Goal: Navigation & Orientation: Find specific page/section

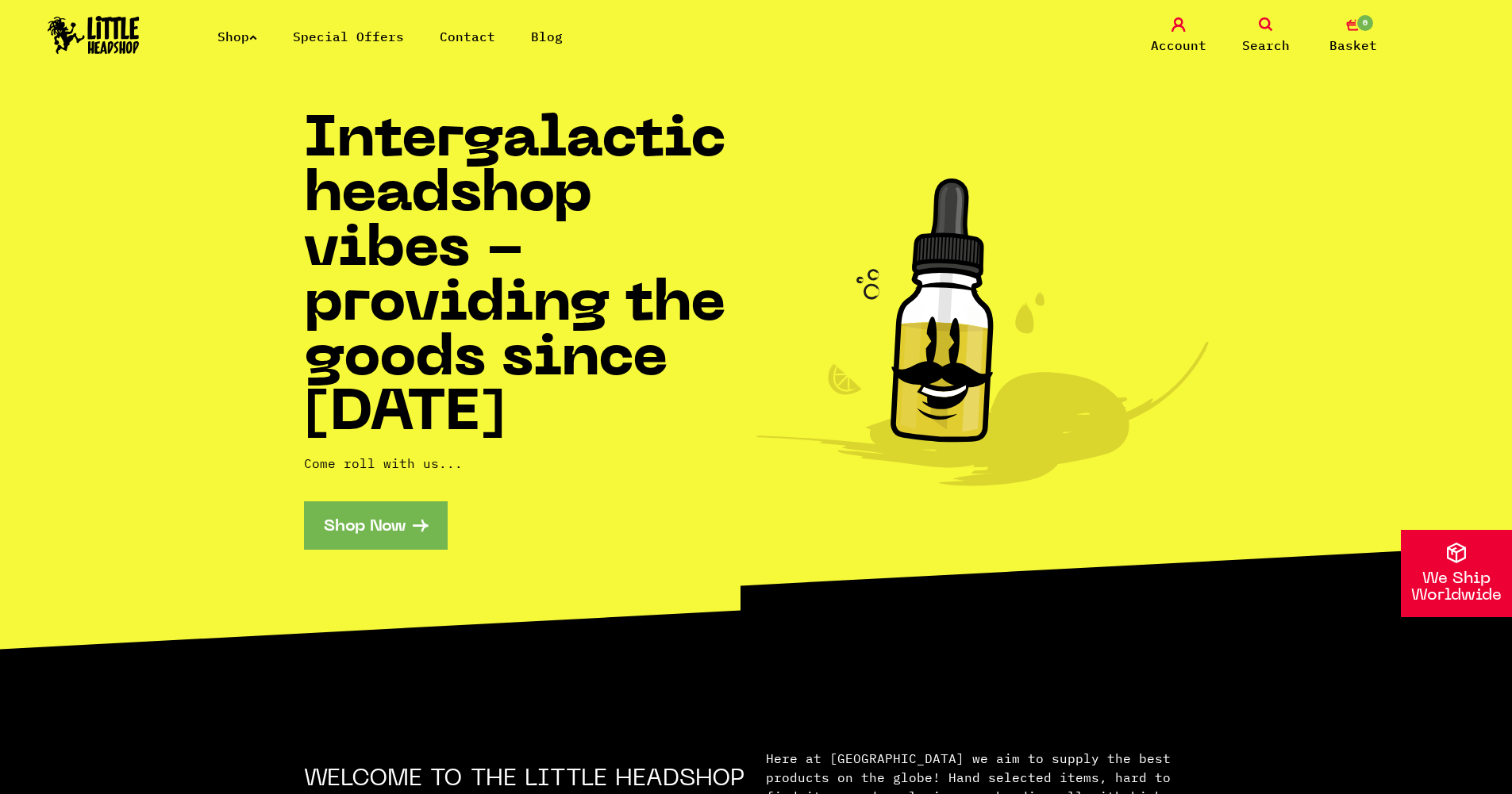
click at [384, 40] on link "Special Offers" at bounding box center [348, 37] width 111 height 16
click at [242, 37] on link "Shop" at bounding box center [237, 37] width 40 height 16
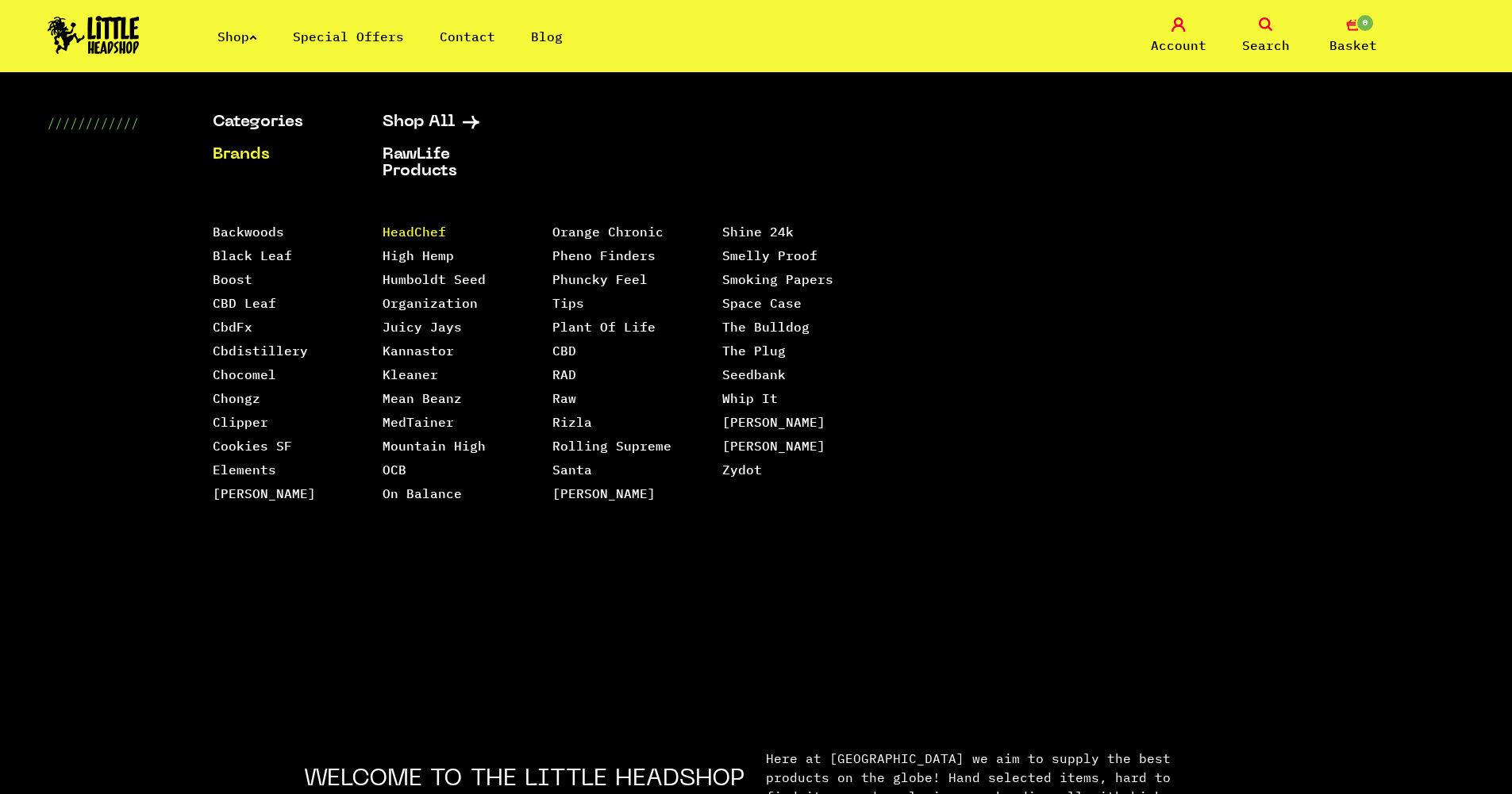
click at [422, 227] on link "HeadChef" at bounding box center [414, 232] width 64 height 16
click at [596, 229] on link "Orange Chronic" at bounding box center [608, 232] width 111 height 16
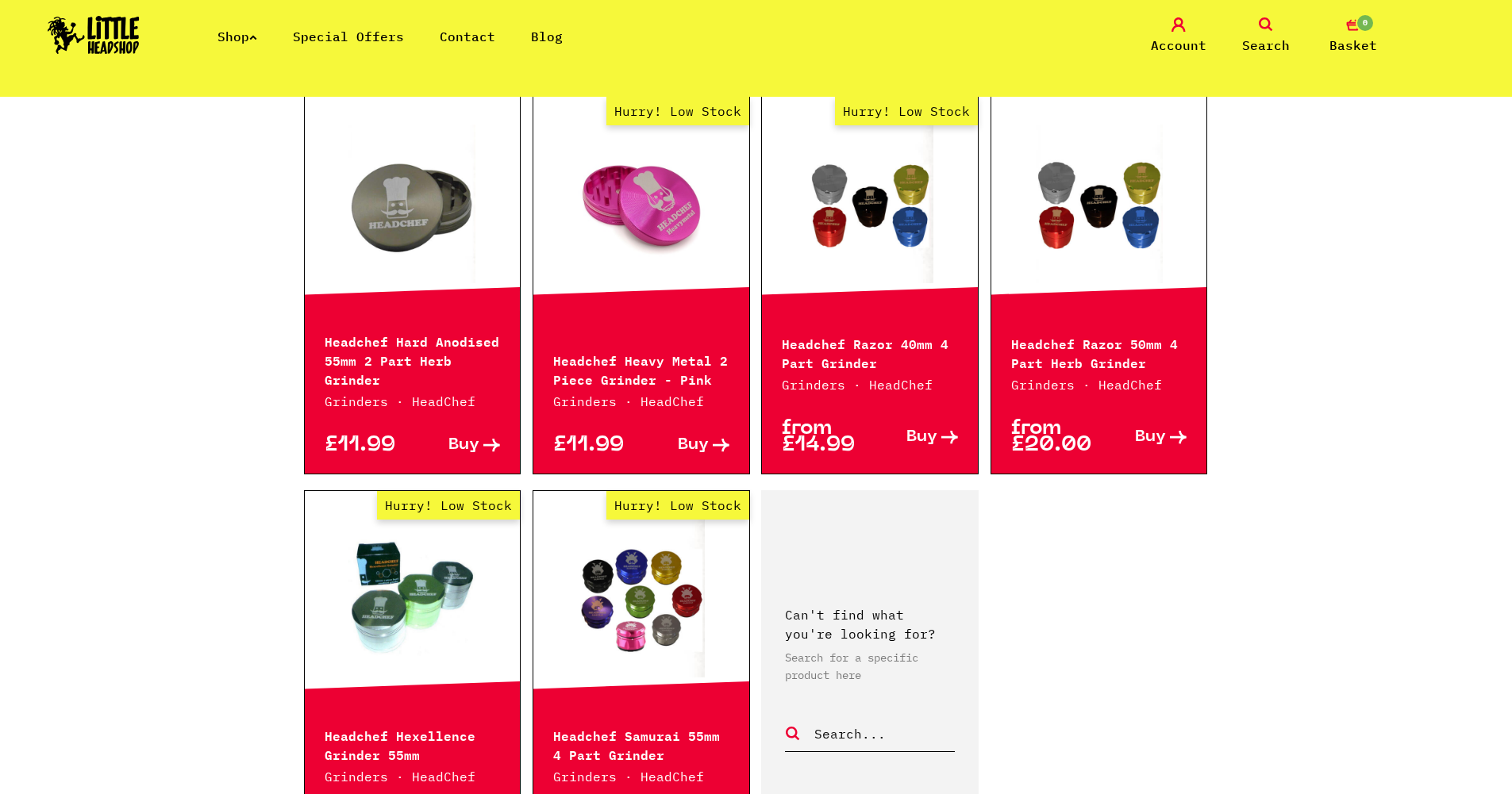
scroll to position [847, 0]
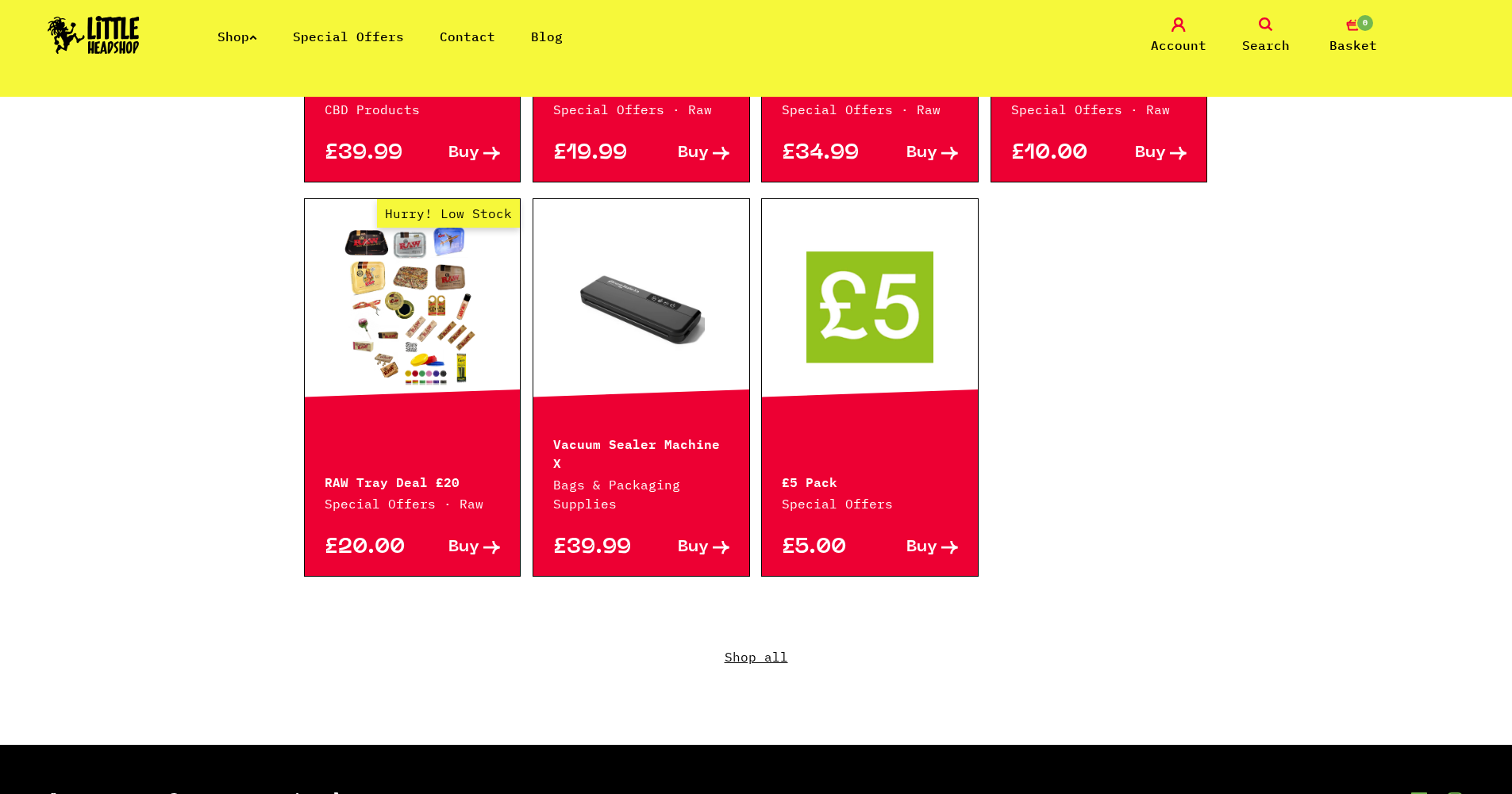
scroll to position [846, 0]
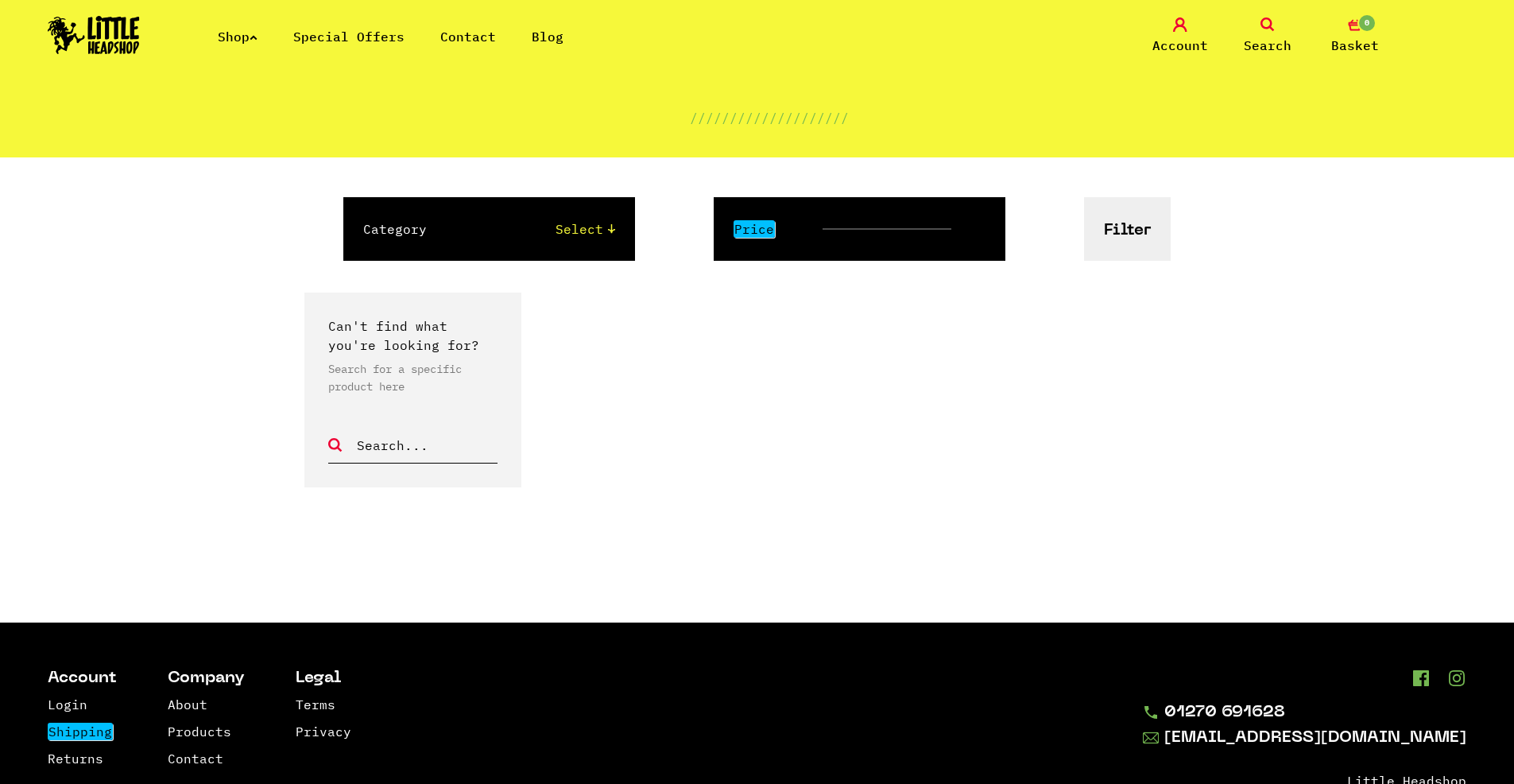
scroll to position [272, 0]
